Goal: Navigation & Orientation: Find specific page/section

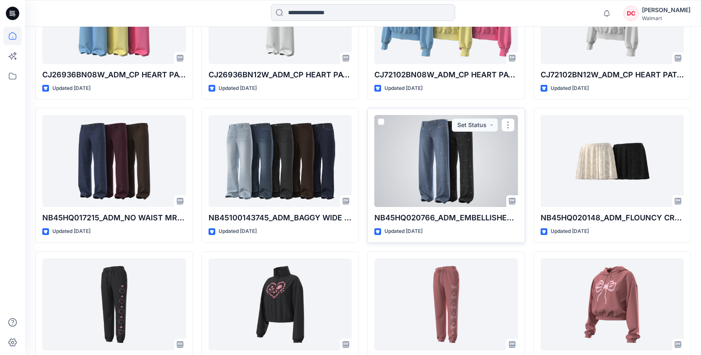
scroll to position [1447, 0]
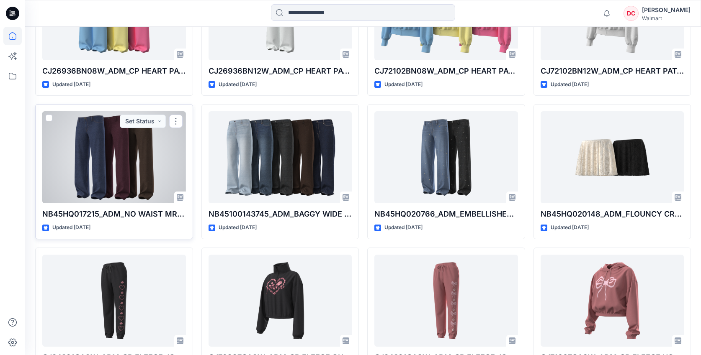
click at [149, 166] on div at bounding box center [114, 157] width 144 height 92
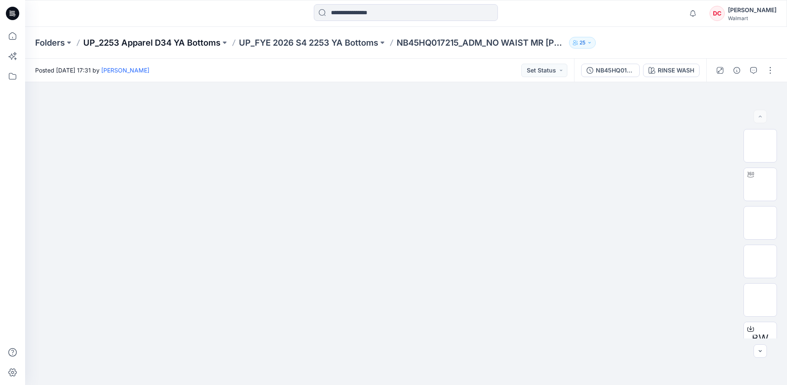
click at [162, 41] on p "UP_2253 Apparel D34 YA Bottoms" at bounding box center [151, 43] width 137 height 12
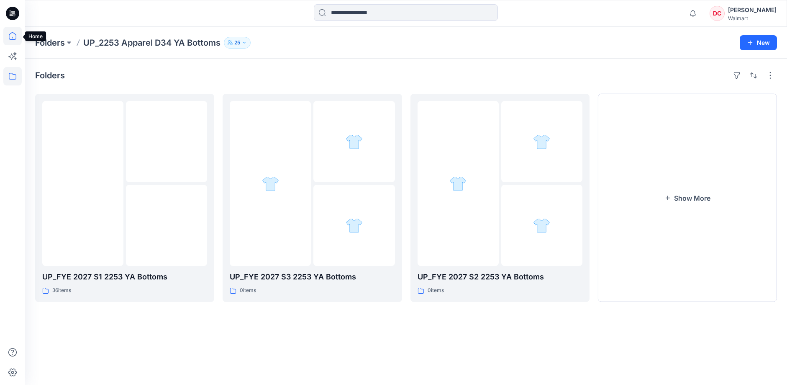
click at [12, 33] on icon at bounding box center [12, 36] width 18 height 18
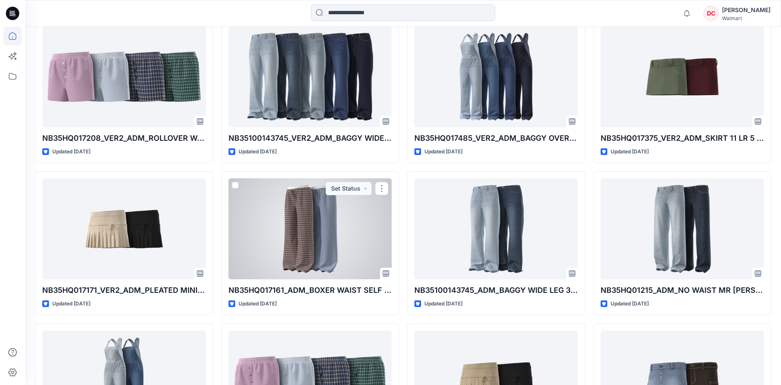
scroll to position [3894, 0]
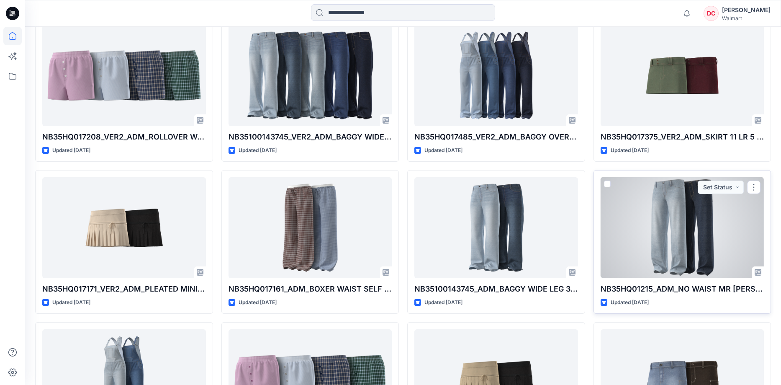
click at [647, 213] on div at bounding box center [683, 227] width 164 height 101
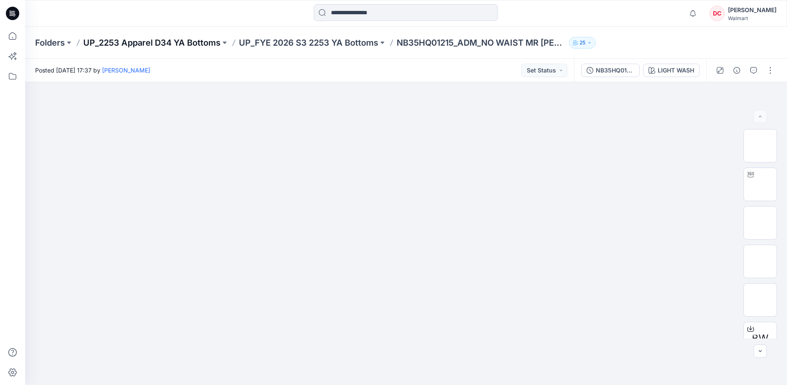
click at [151, 44] on p "UP_2253 Apparel D34 YA Bottoms" at bounding box center [151, 43] width 137 height 12
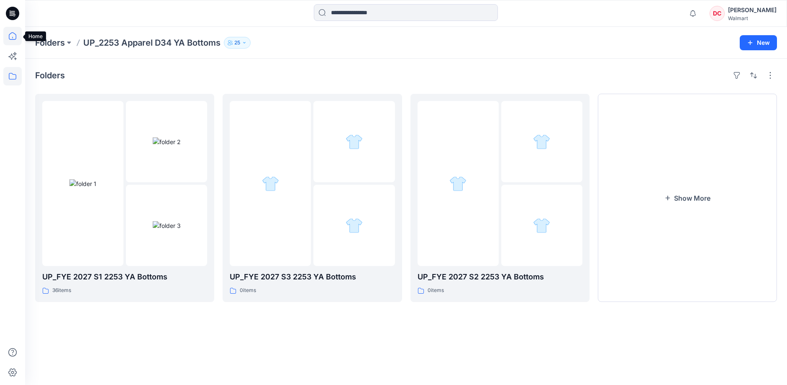
drag, startPoint x: 12, startPoint y: 33, endPoint x: 14, endPoint y: 37, distance: 4.7
click at [12, 33] on icon at bounding box center [12, 36] width 18 height 18
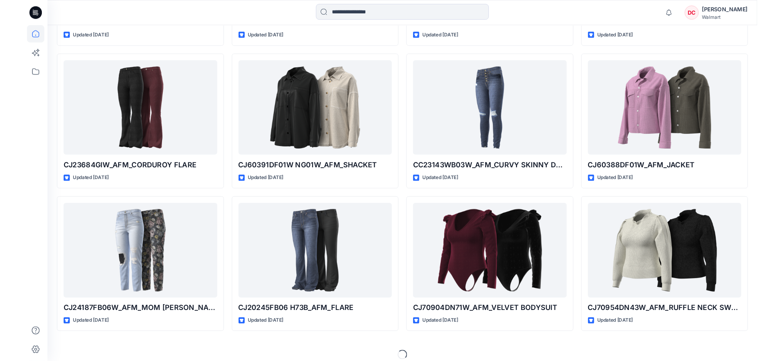
scroll to position [14962, 0]
